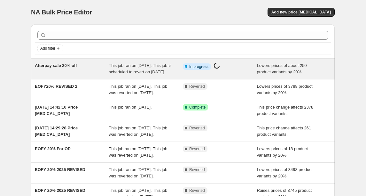
click at [99, 66] on div "Afterpay sale 20% off" at bounding box center [72, 68] width 74 height 13
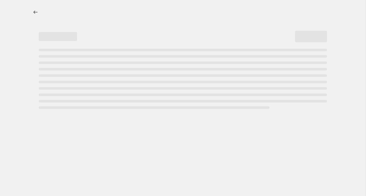
select select "percentage"
select select "not_equal"
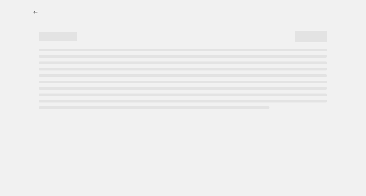
select select "not_equal"
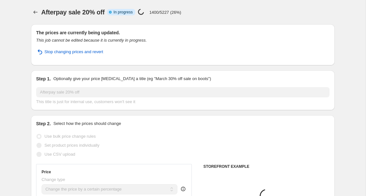
select select "collection"
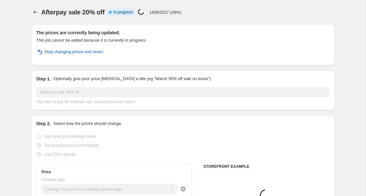
select select "collection"
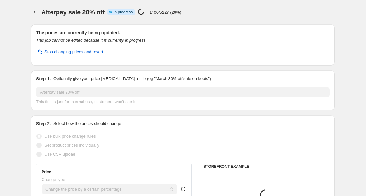
select select "collection"
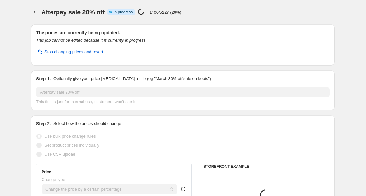
select select "collection"
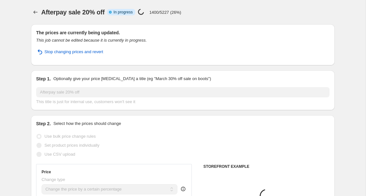
select select "collection"
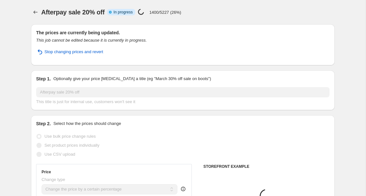
select select "collection"
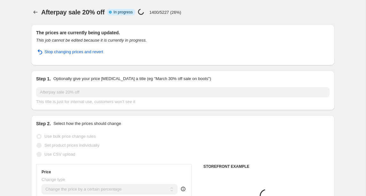
select select "collection"
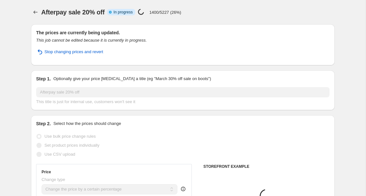
select select "collection"
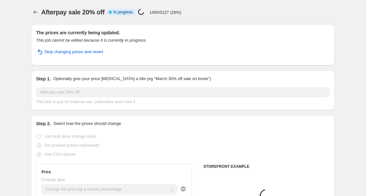
select select "collection"
